Goal: Check status: Check status

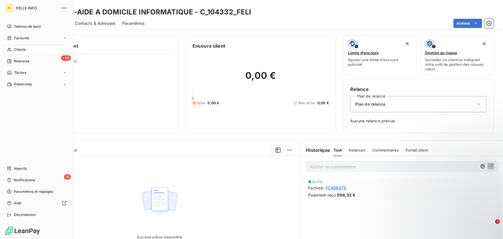
scroll to position [45, 0]
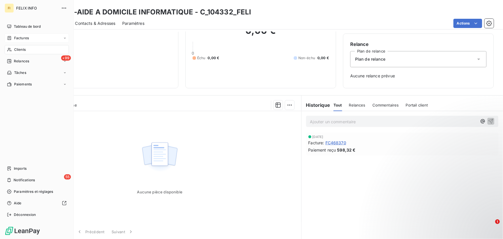
click at [18, 40] on div "Factures" at bounding box center [37, 37] width 64 height 9
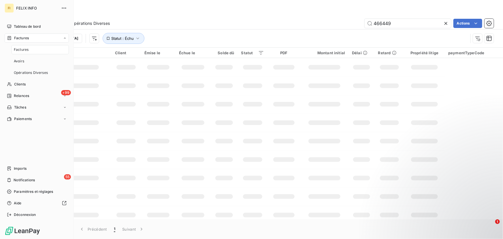
click at [19, 52] on div "Factures" at bounding box center [40, 49] width 57 height 9
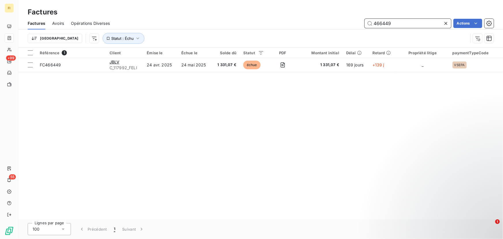
drag, startPoint x: 408, startPoint y: 24, endPoint x: 275, endPoint y: 6, distance: 133.9
click at [283, 7] on div "Factures Factures Avoirs Opérations Diverses 466449 Actions Trier Statut : Échu" at bounding box center [260, 24] width 485 height 48
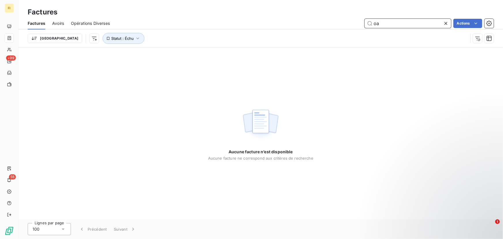
type input "o"
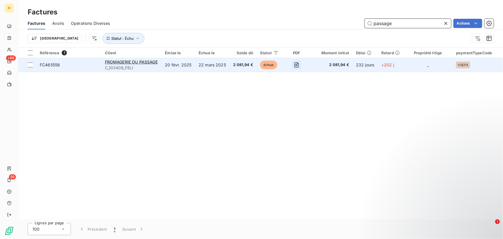
type input "passage"
click at [299, 64] on icon "button" at bounding box center [296, 64] width 4 height 5
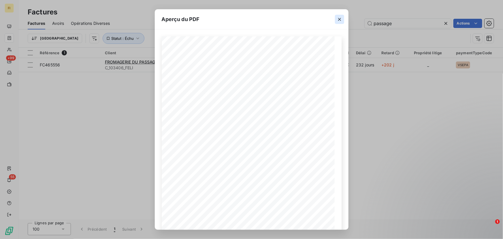
click at [342, 16] on icon "button" at bounding box center [340, 19] width 6 height 6
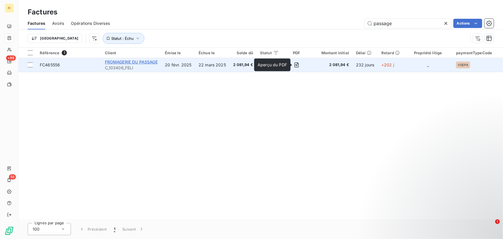
click at [150, 62] on span "FROMAGERIE DU PASSAGE" at bounding box center [131, 61] width 53 height 5
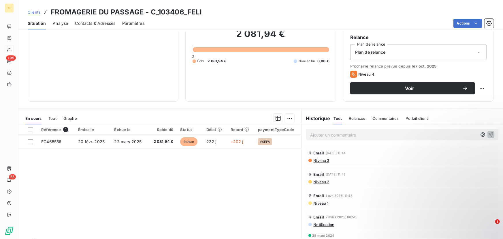
scroll to position [52, 0]
click at [354, 117] on span "Relances" at bounding box center [357, 118] width 16 height 5
click at [373, 119] on span "Commentaires" at bounding box center [386, 118] width 27 height 5
